Goal: Entertainment & Leisure: Browse casually

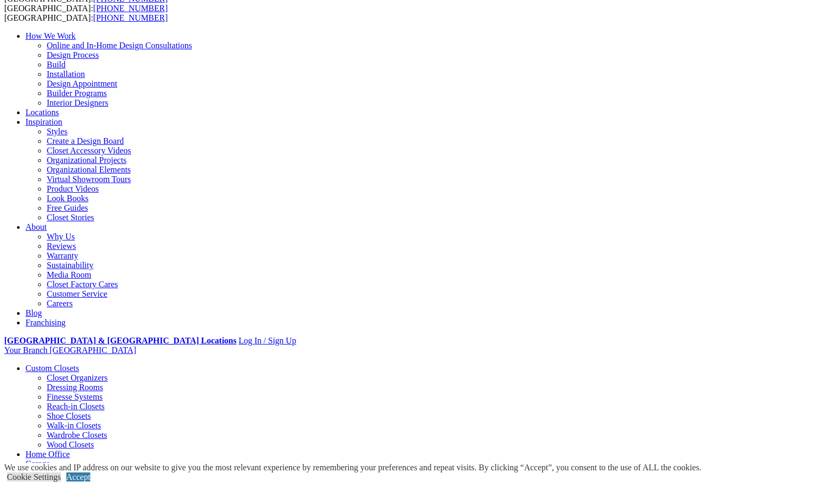
scroll to position [106, 0]
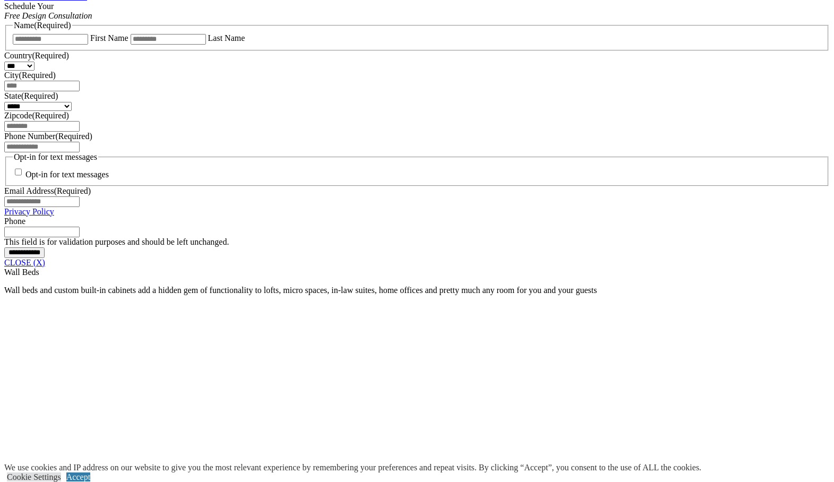
scroll to position [756, 0]
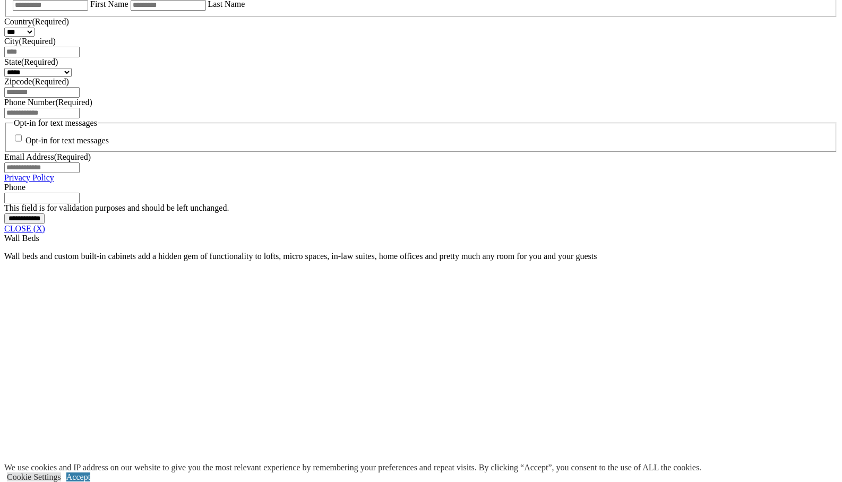
drag, startPoint x: 725, startPoint y: 231, endPoint x: 729, endPoint y: 272, distance: 41.1
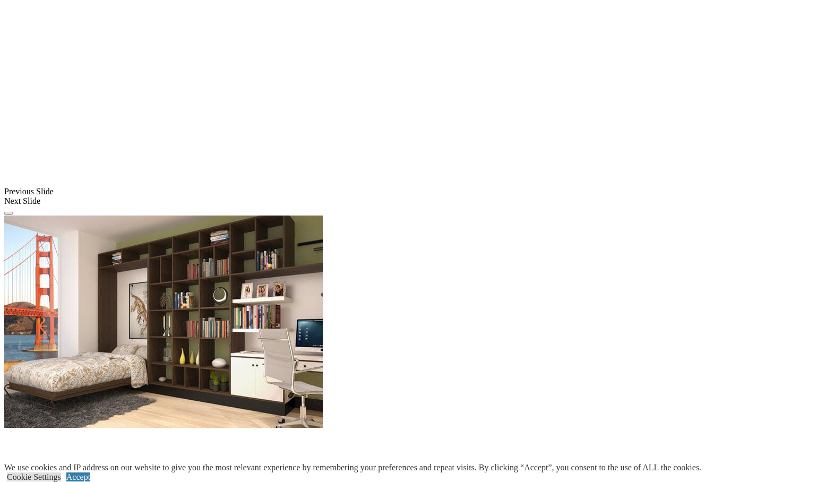
scroll to position [1180, 0]
